Goal: Find contact information: Find contact information

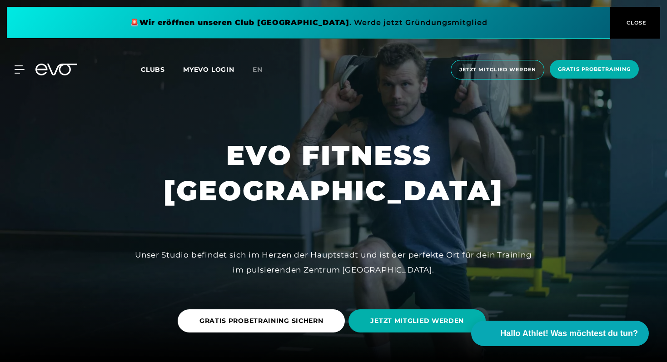
click at [149, 67] on span "Clubs" at bounding box center [153, 69] width 24 height 8
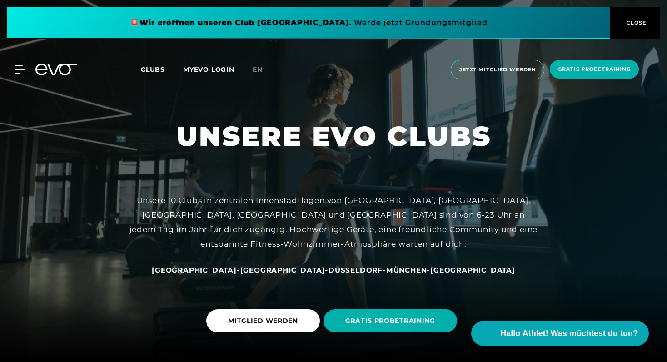
click at [149, 67] on span "Clubs" at bounding box center [153, 69] width 24 height 8
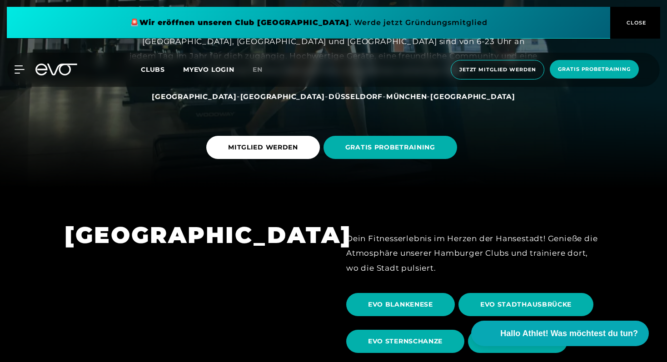
scroll to position [123, 0]
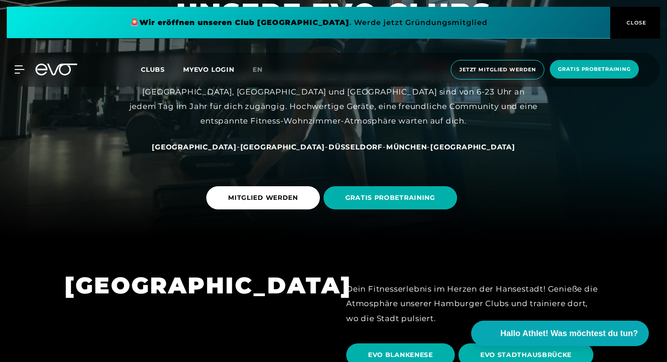
click at [275, 145] on span "[GEOGRAPHIC_DATA]" at bounding box center [282, 147] width 85 height 9
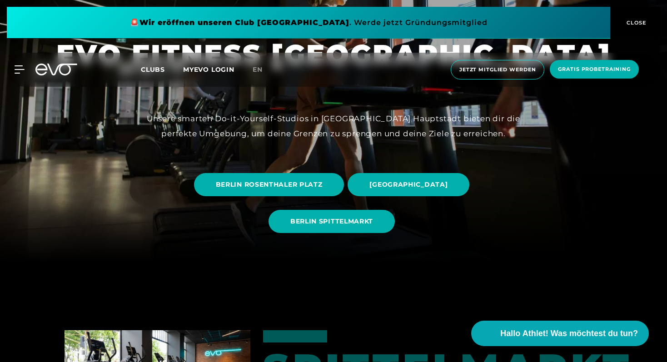
scroll to position [100, 0]
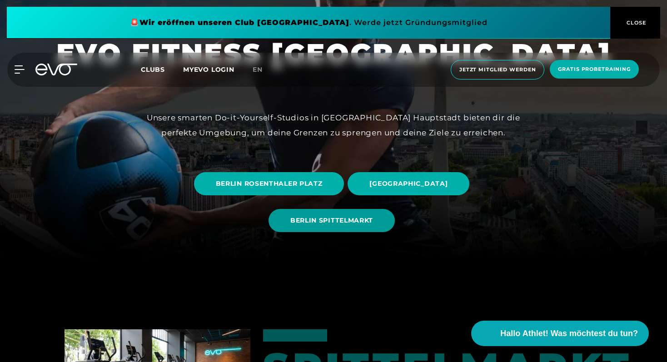
click at [342, 225] on span "BERLIN SPITTELMARKT" at bounding box center [331, 221] width 83 height 10
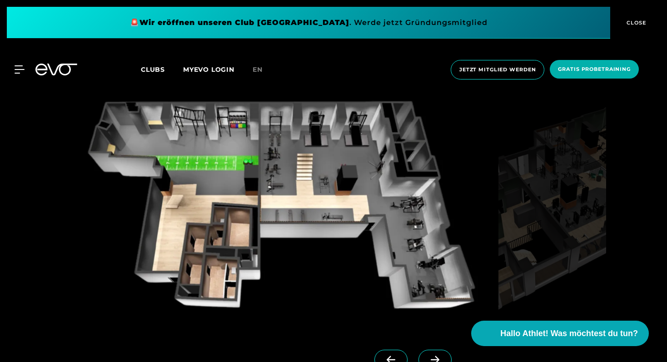
scroll to position [795, 0]
click at [419, 352] on span at bounding box center [434, 360] width 33 height 20
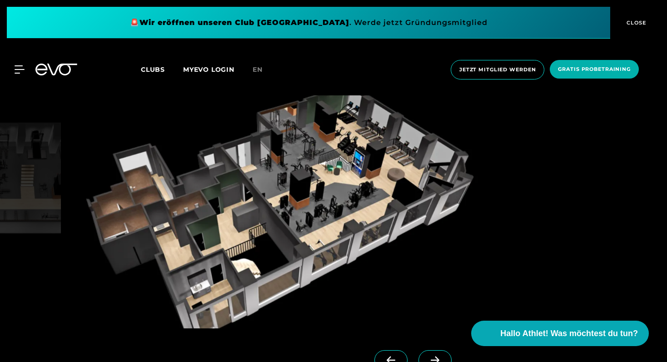
click at [291, 187] on img at bounding box center [280, 211] width 430 height 233
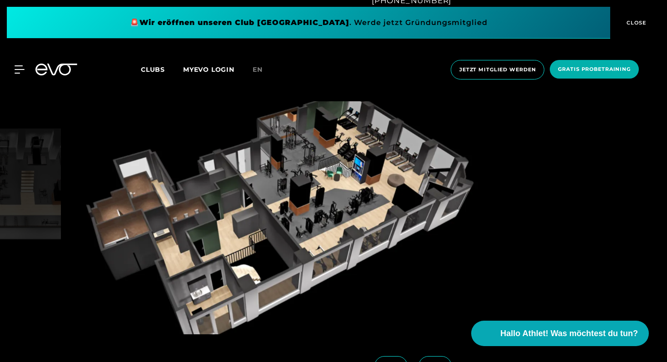
scroll to position [786, 0]
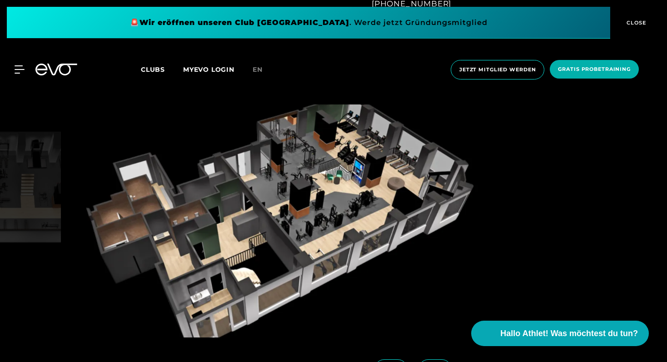
click at [270, 210] on img at bounding box center [280, 220] width 430 height 233
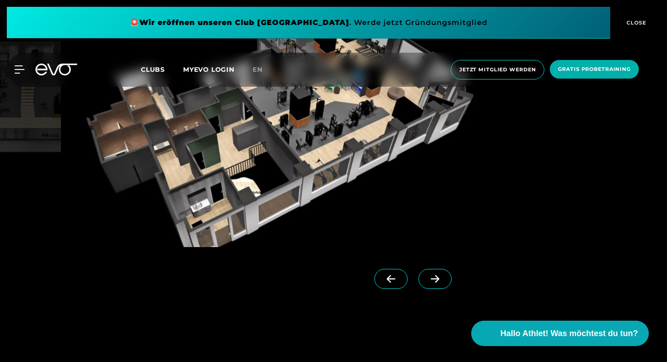
scroll to position [877, 0]
click at [383, 282] on icon at bounding box center [391, 278] width 16 height 8
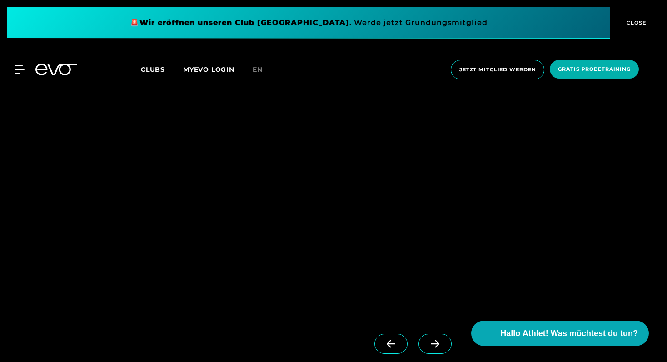
scroll to position [2194, 0]
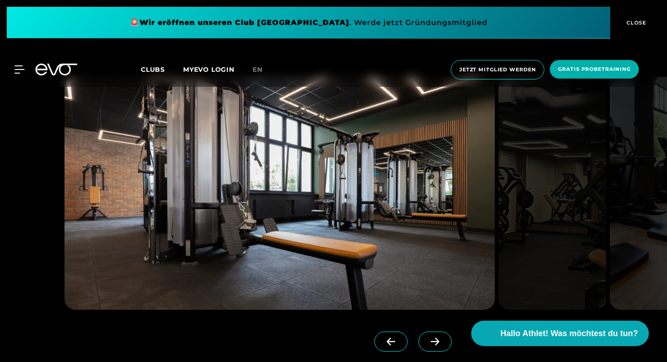
click at [418, 332] on span at bounding box center [434, 342] width 33 height 20
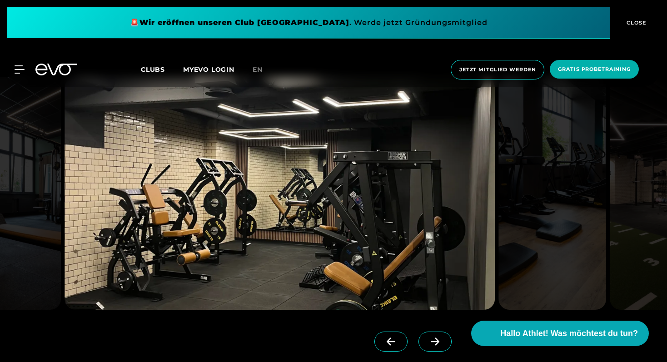
click at [418, 332] on span at bounding box center [434, 342] width 33 height 20
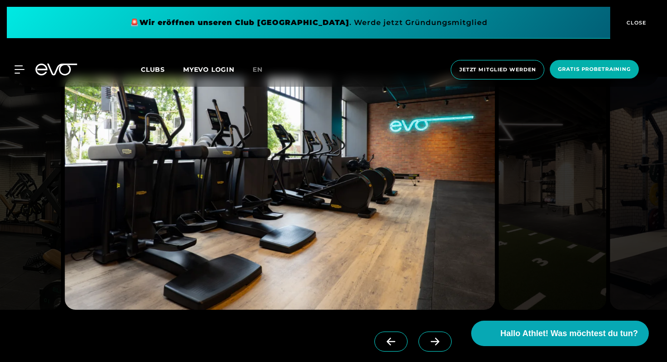
click at [418, 332] on span at bounding box center [434, 342] width 33 height 20
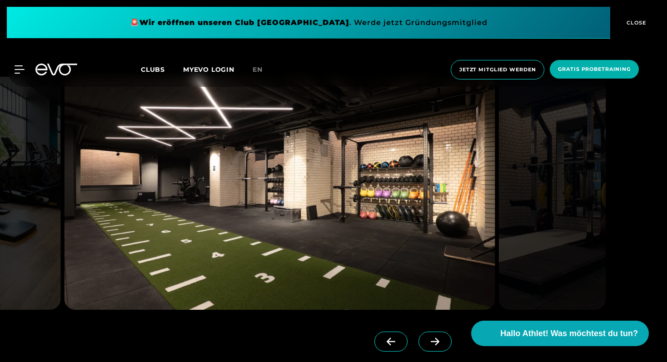
click at [418, 332] on span at bounding box center [434, 342] width 33 height 20
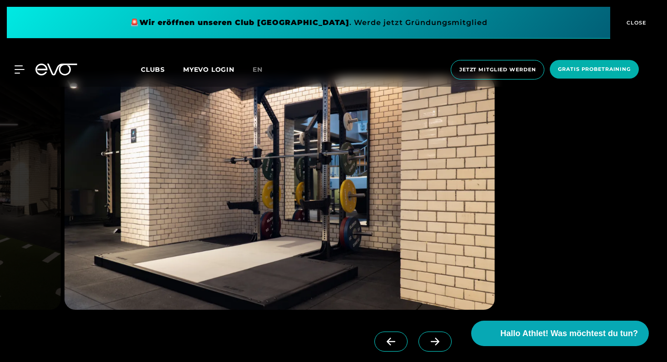
click at [418, 332] on span at bounding box center [434, 342] width 33 height 20
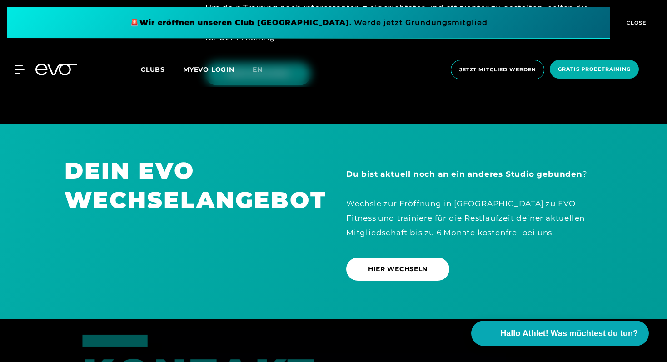
scroll to position [2775, 0]
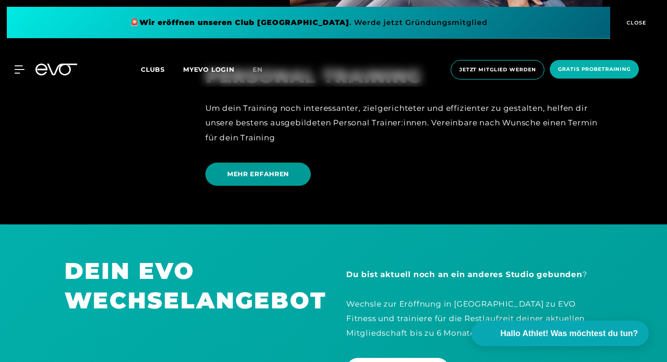
click at [252, 169] on span "MEHR ERFAHREN" at bounding box center [258, 174] width 62 height 10
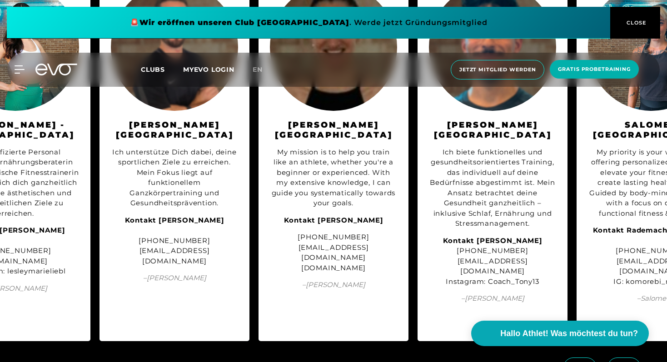
scroll to position [1043, 0]
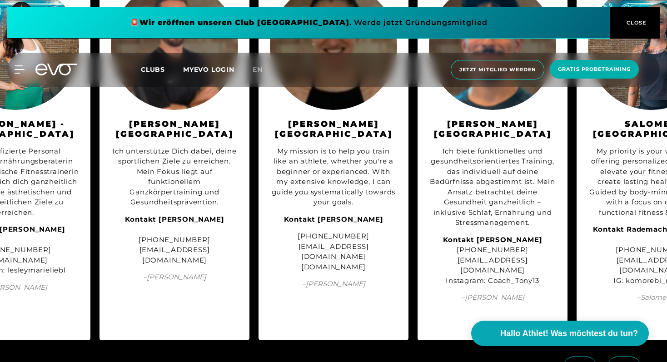
drag, startPoint x: 289, startPoint y: 249, endPoint x: 380, endPoint y: 256, distance: 90.7
click at [380, 256] on div "My mission is to help you train like an athlete, whether you're a beginner or e…" at bounding box center [333, 209] width 127 height 140
copy div "[DOMAIN_NAME]"
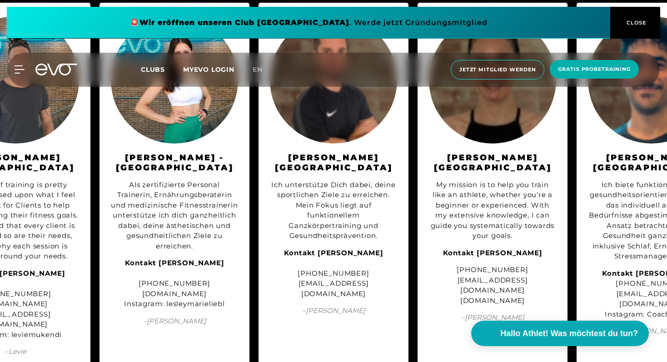
scroll to position [1012, 0]
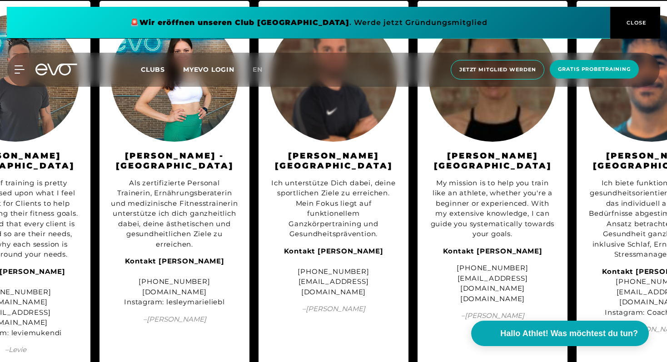
drag, startPoint x: 223, startPoint y: 291, endPoint x: 125, endPoint y: 297, distance: 98.3
click at [125, 297] on div "Kontakt [PERSON_NAME] [PHONE_NUMBER] [DOMAIN_NAME] Instagram: lesleymarieliebl" at bounding box center [174, 281] width 127 height 51
click at [127, 293] on div "Kontakt [PERSON_NAME] [PHONE_NUMBER] [DOMAIN_NAME] Instagram: lesleymarieliebl" at bounding box center [174, 281] width 127 height 51
copy div "[DOMAIN_NAME] I"
